Goal: Transaction & Acquisition: Purchase product/service

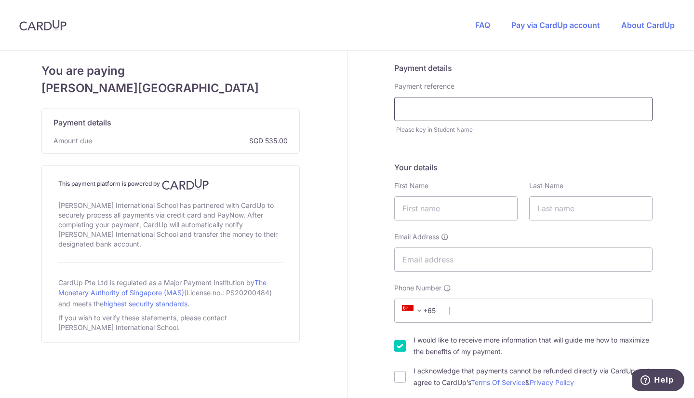
click at [554, 112] on input "text" at bounding box center [523, 109] width 258 height 24
type input "[PERSON_NAME] Tov"
click at [468, 210] on input "text" at bounding box center [455, 208] width 123 height 24
type input "[PERSON_NAME]"
click at [605, 213] on input "text" at bounding box center [591, 208] width 123 height 24
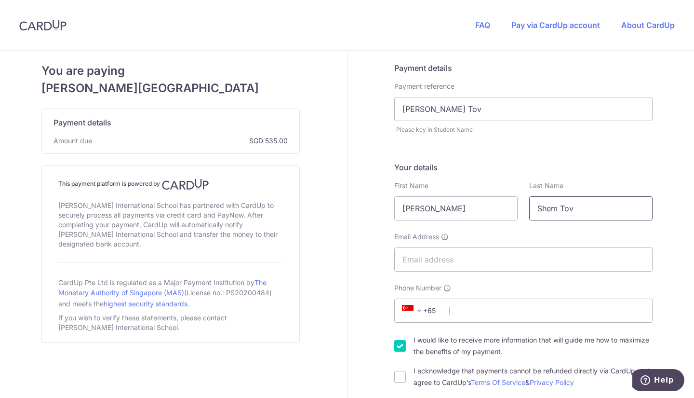
type input "Shem Tov"
click at [507, 262] on input "Email Address" at bounding box center [523, 259] width 258 height 24
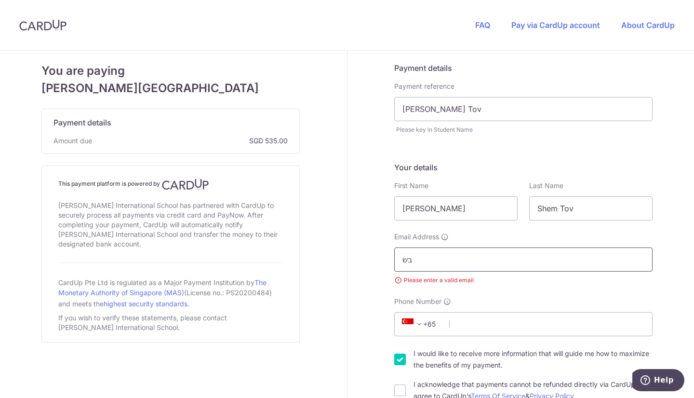
type input "ב"
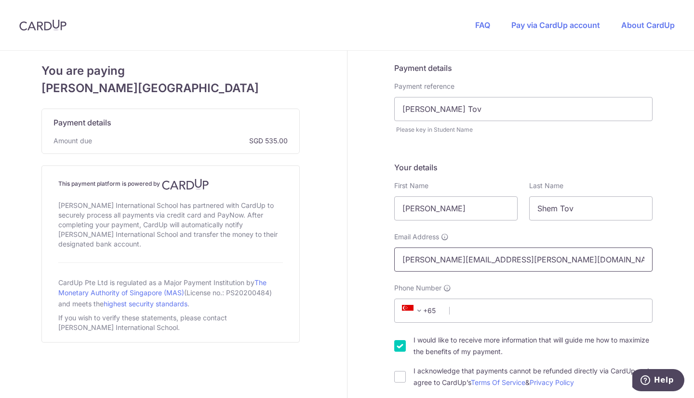
type input "[PERSON_NAME][EMAIL_ADDRESS][PERSON_NAME][DOMAIN_NAME]"
click at [420, 312] on span at bounding box center [420, 311] width 12 height 12
type input "isr"
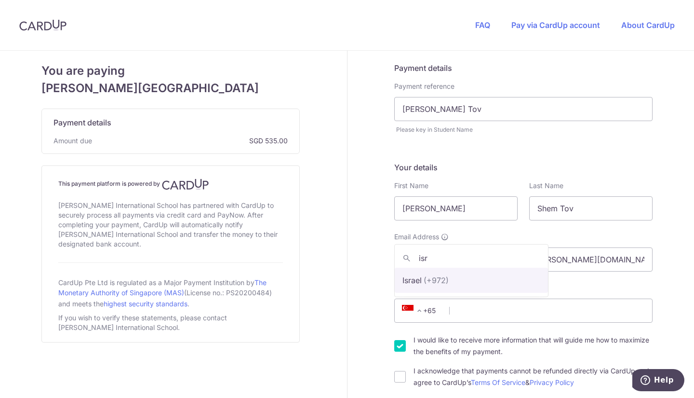
select select "103"
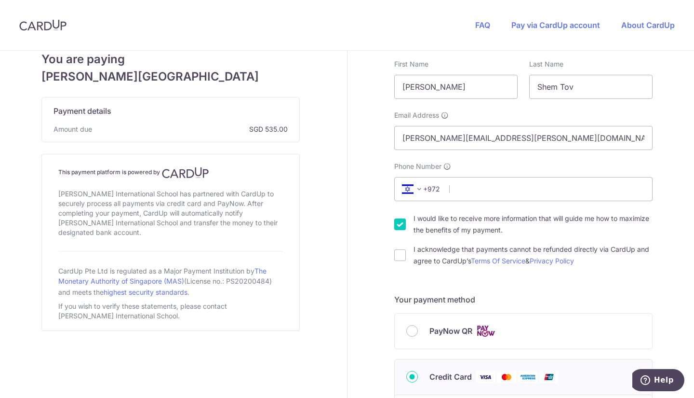
scroll to position [118, 0]
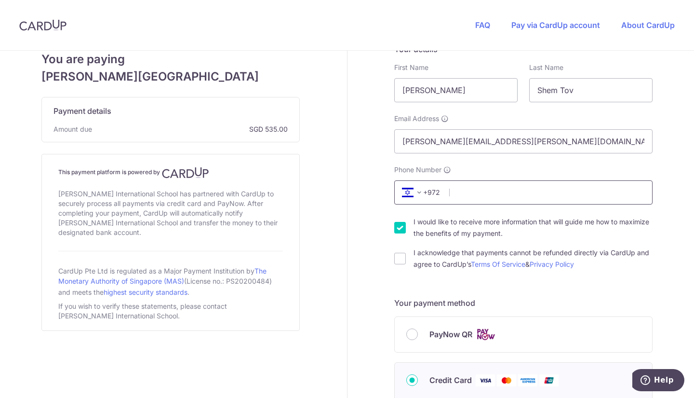
click at [466, 193] on input "Phone Number" at bounding box center [523, 192] width 258 height 24
type input "549487580"
select select "IL"
type input "[PERSON_NAME]"
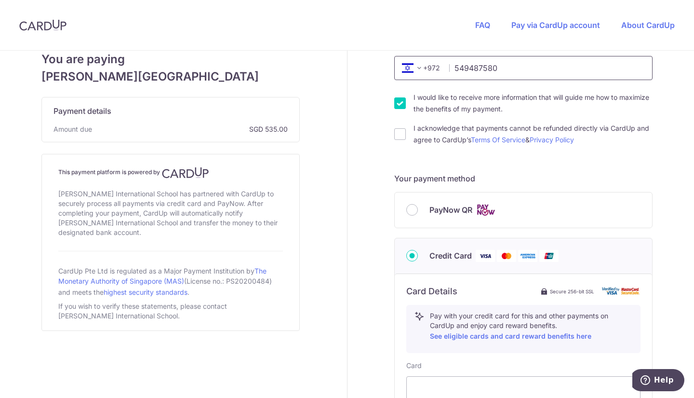
scroll to position [231, 0]
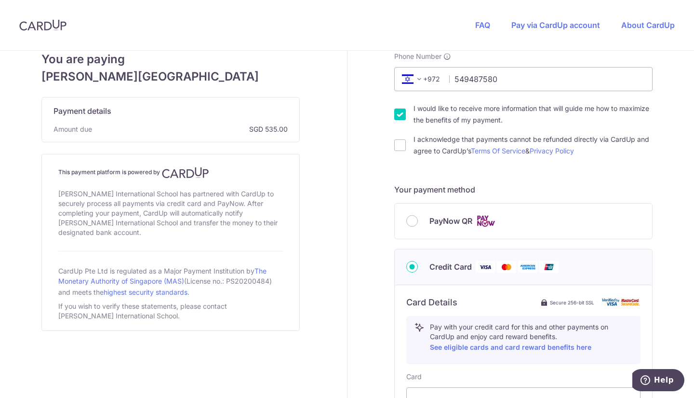
click at [400, 150] on input "I acknowledge that payments cannot be refunded directly via CardUp and agree to…" at bounding box center [400, 145] width 12 height 12
checkbox input "true"
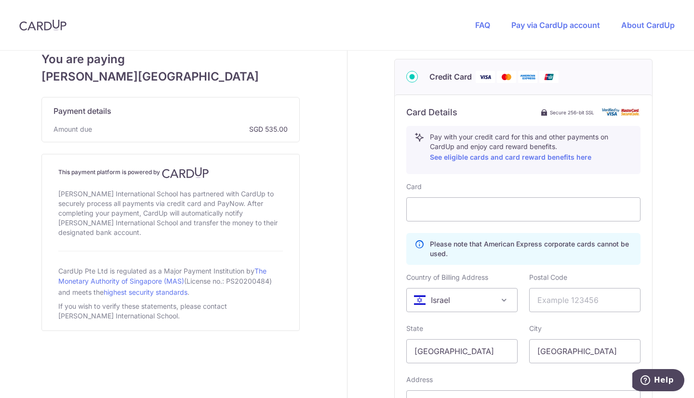
scroll to position [426, 0]
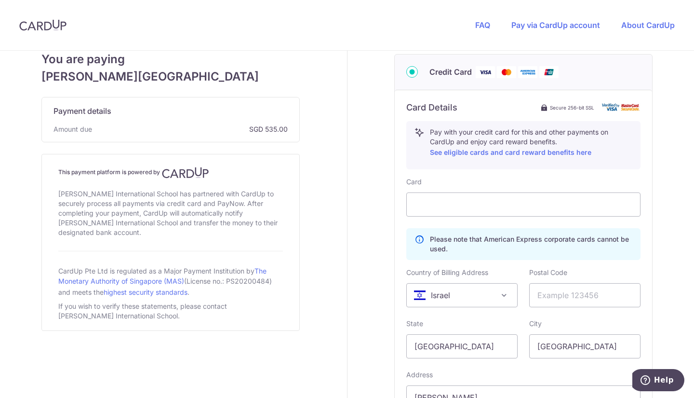
click at [544, 326] on div "City [GEOGRAPHIC_DATA]" at bounding box center [585, 339] width 111 height 40
click at [575, 297] on input "text" at bounding box center [585, 295] width 111 height 24
type input "3271208"
click at [480, 349] on input "[GEOGRAPHIC_DATA]" at bounding box center [462, 346] width 111 height 24
type input "S"
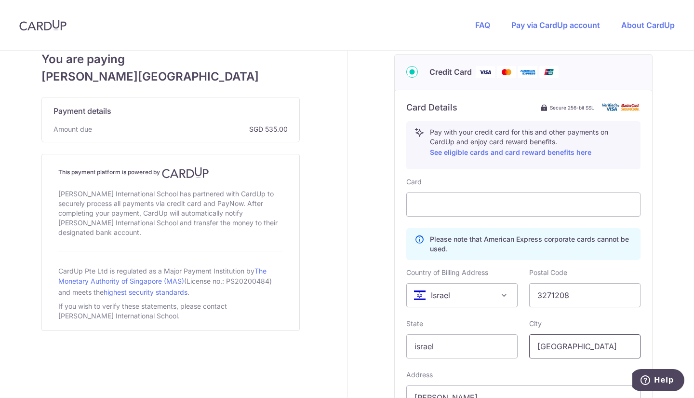
click at [585, 356] on input "[GEOGRAPHIC_DATA]" at bounding box center [585, 346] width 111 height 24
click at [460, 348] on input "israel" at bounding box center [462, 346] width 111 height 24
click at [462, 347] on input "israel" at bounding box center [462, 346] width 111 height 24
click at [462, 348] on input "israel" at bounding box center [462, 346] width 111 height 24
click at [464, 347] on input "israel" at bounding box center [462, 346] width 111 height 24
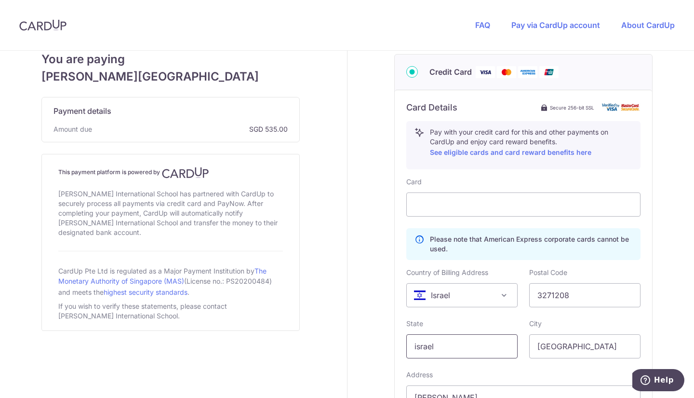
click at [463, 346] on input "israel" at bounding box center [462, 346] width 111 height 24
type input "Israel"
click at [582, 349] on input "[GEOGRAPHIC_DATA]" at bounding box center [585, 346] width 111 height 24
click at [597, 350] on input "[GEOGRAPHIC_DATA]" at bounding box center [585, 346] width 111 height 24
click at [594, 348] on input "[GEOGRAPHIC_DATA]" at bounding box center [585, 346] width 111 height 24
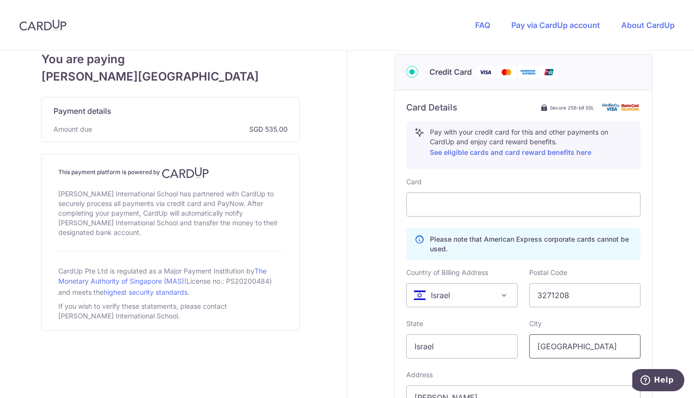
click at [557, 345] on input "[GEOGRAPHIC_DATA]" at bounding box center [585, 346] width 111 height 24
click at [562, 347] on input "[GEOGRAPHIC_DATA]" at bounding box center [585, 346] width 111 height 24
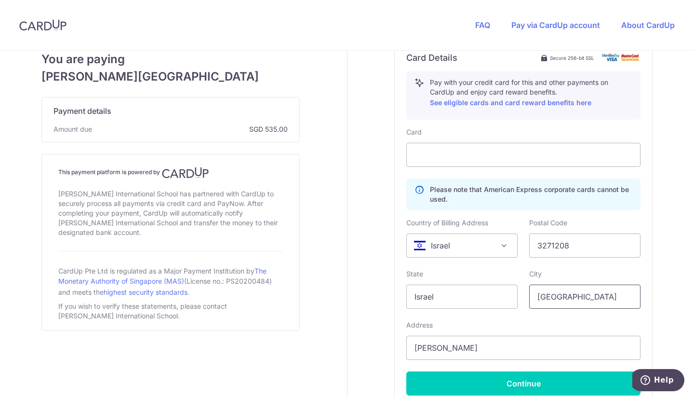
scroll to position [526, 0]
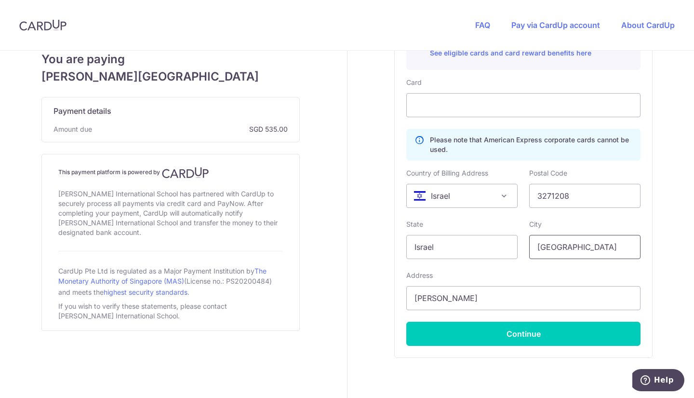
type input "[GEOGRAPHIC_DATA]"
click at [520, 296] on input "[PERSON_NAME]" at bounding box center [524, 298] width 234 height 24
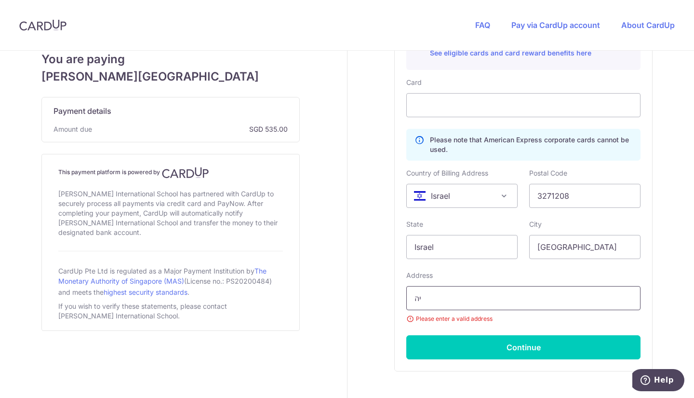
type input "י"
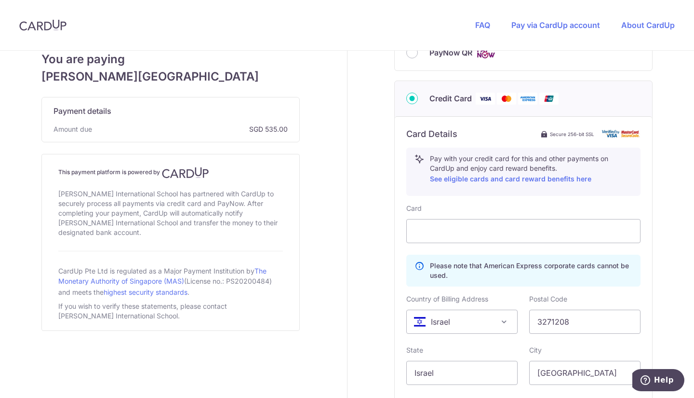
scroll to position [400, 0]
type input "[PERSON_NAME] 65"
click at [674, 220] on div "Payment details Payment reference [PERSON_NAME] Tov Please key in Student Name …" at bounding box center [524, 107] width 353 height 915
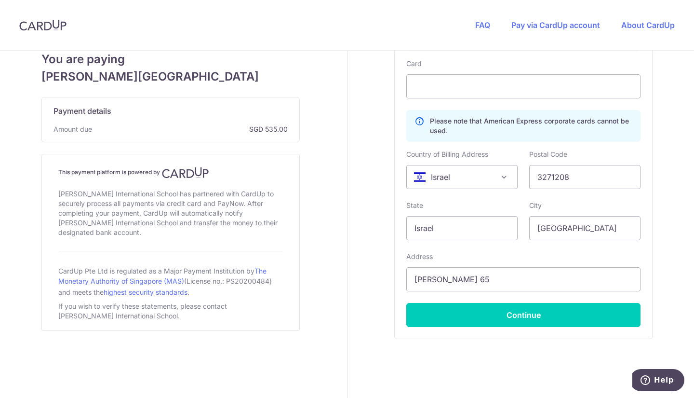
scroll to position [544, 0]
click at [608, 313] on button "Continue" at bounding box center [524, 315] width 234 height 24
type input "**** 4827"
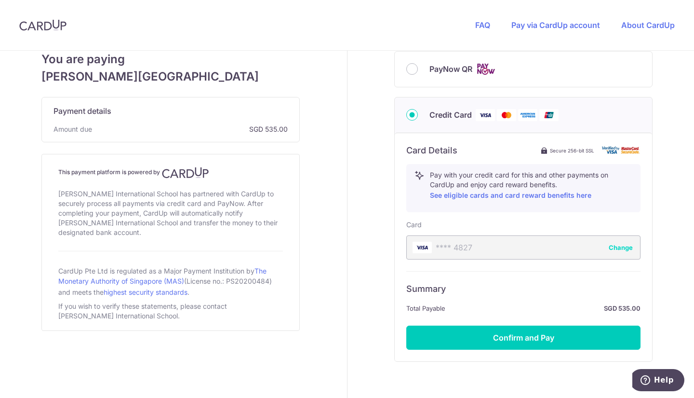
scroll to position [429, 0]
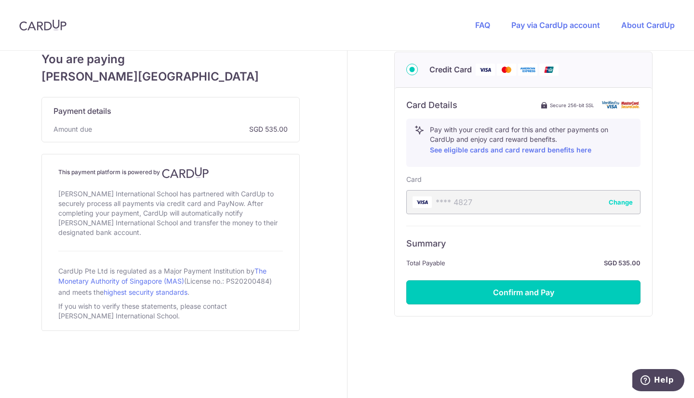
click at [595, 295] on button "Confirm and Pay" at bounding box center [524, 292] width 234 height 24
